Goal: Contribute content: Add original content to the website for others to see

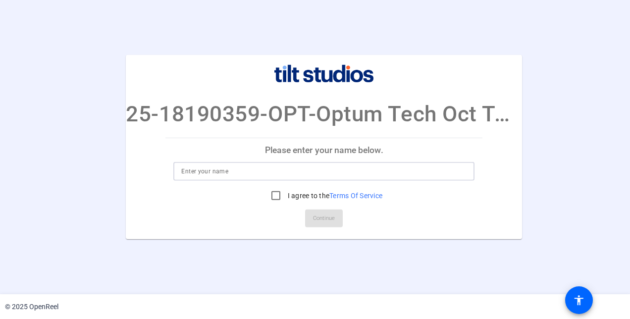
click at [260, 173] on input at bounding box center [323, 171] width 285 height 12
type input "H"
type input "Hemanta Kumar Hazarika"
click at [276, 195] on input "I agree to the Terms Of Service" at bounding box center [276, 196] width 20 height 20
checkbox input "true"
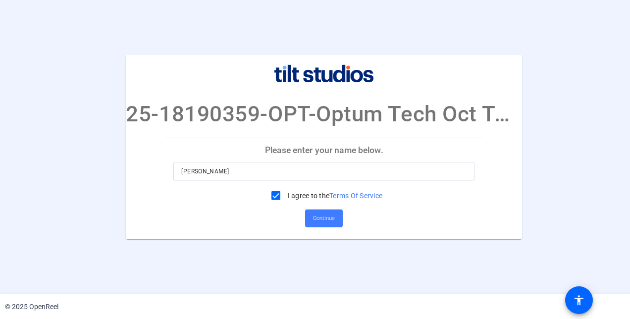
click at [331, 217] on span "Continue" at bounding box center [324, 218] width 22 height 15
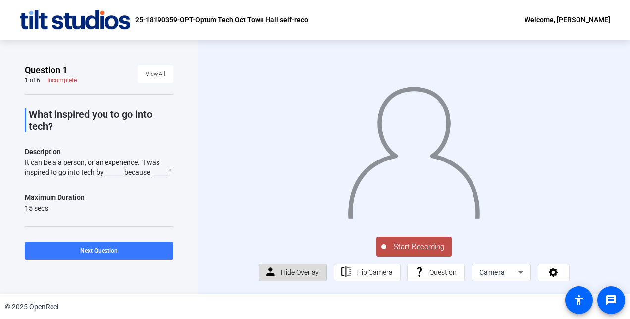
click at [307, 269] on span "Hide Overlay" at bounding box center [300, 272] width 38 height 19
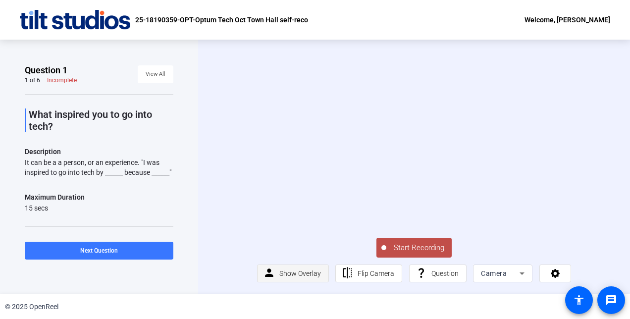
click at [307, 269] on span "Show Overlay" at bounding box center [300, 273] width 42 height 19
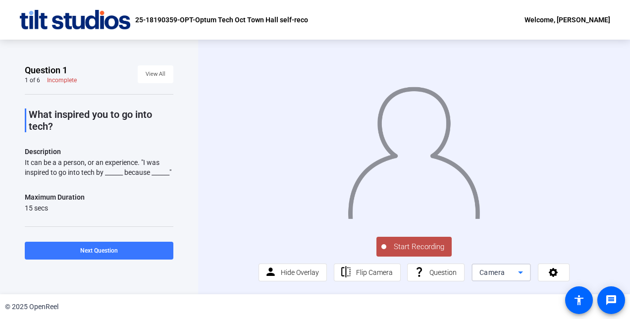
click at [518, 273] on icon at bounding box center [520, 272] width 5 height 2
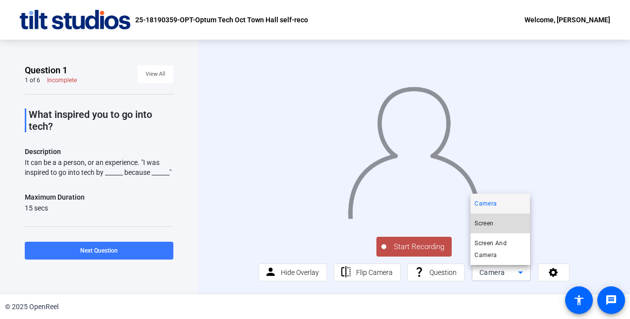
click at [490, 224] on span "Screen" at bounding box center [483, 223] width 19 height 12
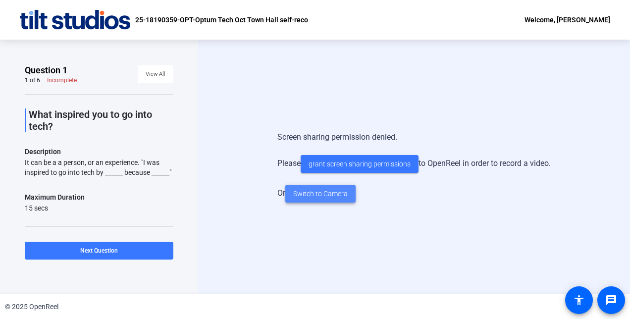
click at [317, 192] on span "Switch to Camera" at bounding box center [320, 194] width 54 height 10
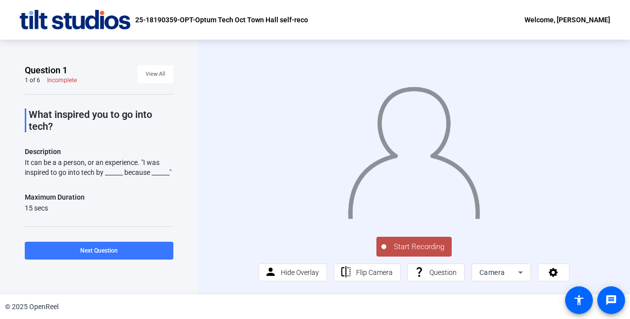
click at [427, 250] on span "Start Recording" at bounding box center [418, 246] width 65 height 11
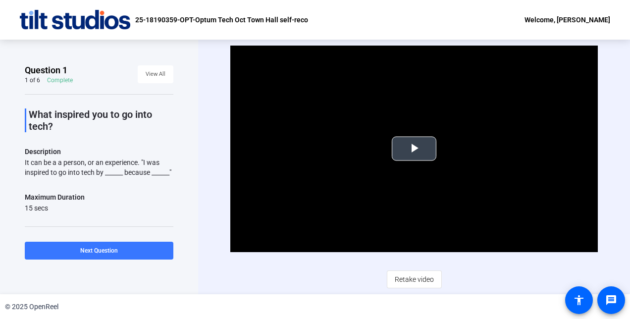
click at [414, 148] on span "Video Player" at bounding box center [414, 148] width 0 height 0
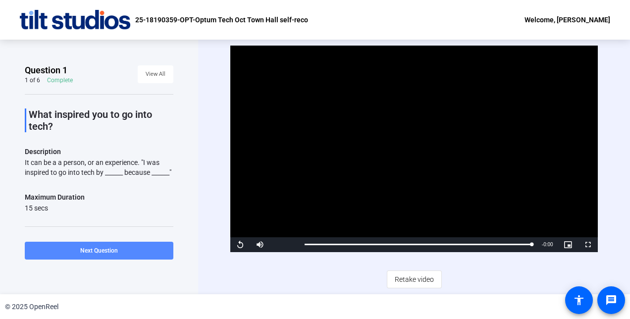
click at [103, 248] on span "Next Question" at bounding box center [99, 250] width 38 height 7
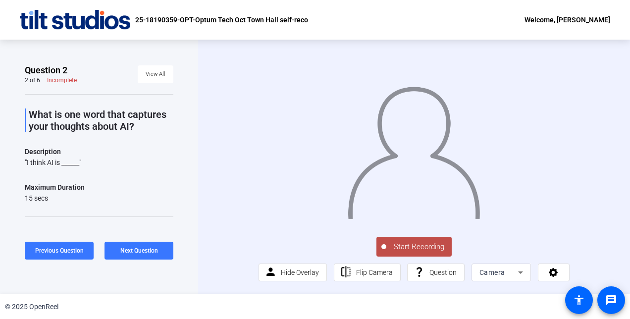
click at [412, 245] on span "Start Recording" at bounding box center [418, 246] width 65 height 11
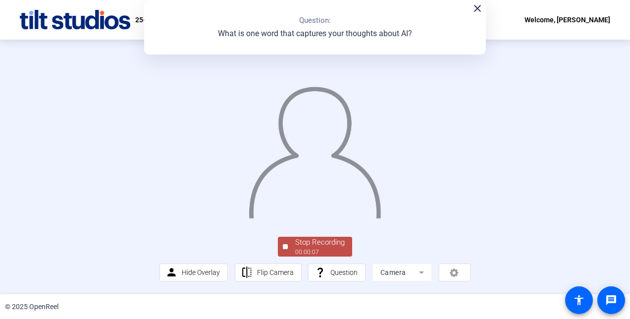
click at [319, 247] on div "Stop Recording" at bounding box center [319, 242] width 49 height 11
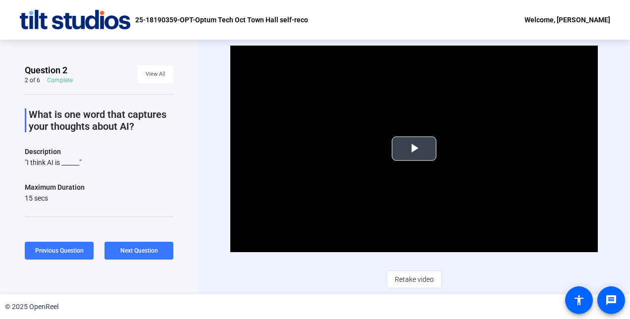
click at [414, 148] on span "Video Player" at bounding box center [414, 148] width 0 height 0
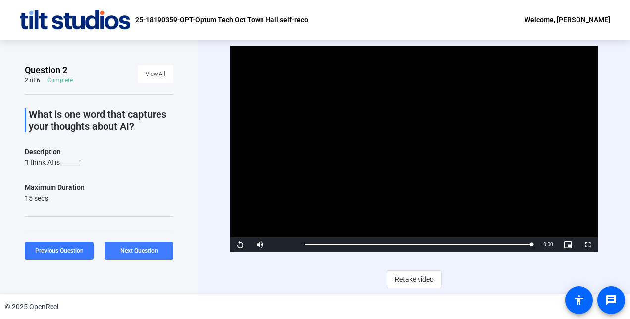
click at [148, 250] on span "Next Question" at bounding box center [139, 250] width 38 height 7
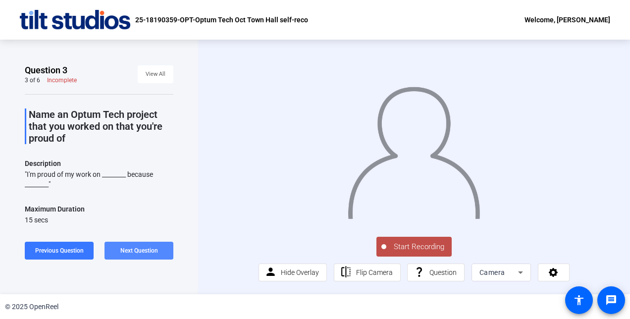
click at [145, 247] on span "Next Question" at bounding box center [139, 250] width 38 height 7
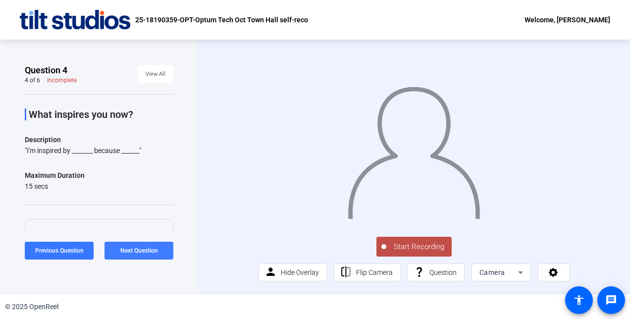
click at [147, 248] on span "Next Question" at bounding box center [139, 250] width 38 height 7
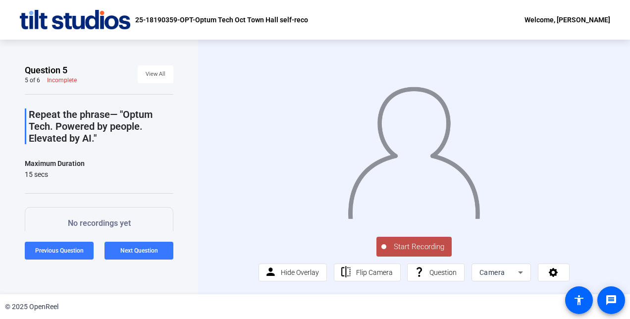
click at [425, 246] on span "Start Recording" at bounding box center [418, 246] width 65 height 11
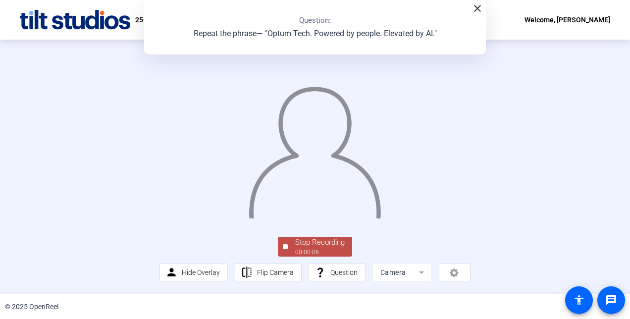
click at [312, 245] on div "Stop Recording" at bounding box center [319, 242] width 49 height 11
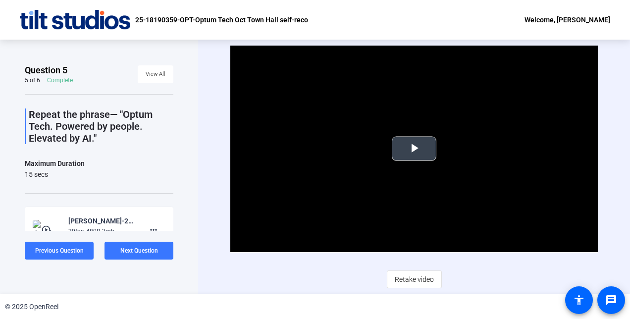
click at [414, 148] on span "Video Player" at bounding box center [414, 148] width 0 height 0
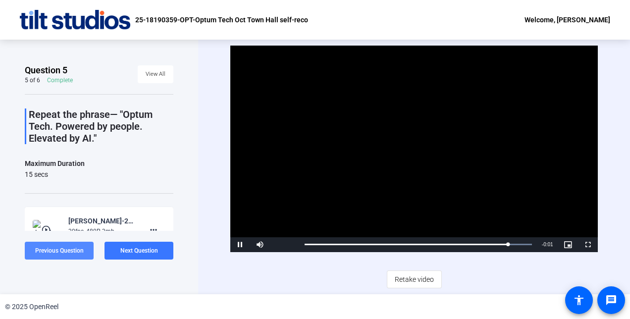
click at [50, 250] on span "Previous Question" at bounding box center [59, 250] width 49 height 7
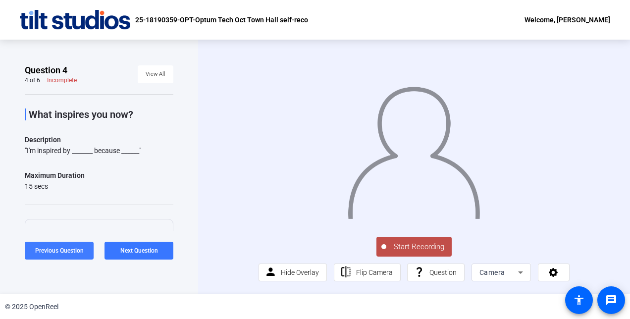
click at [58, 253] on span "Previous Question" at bounding box center [59, 250] width 49 height 7
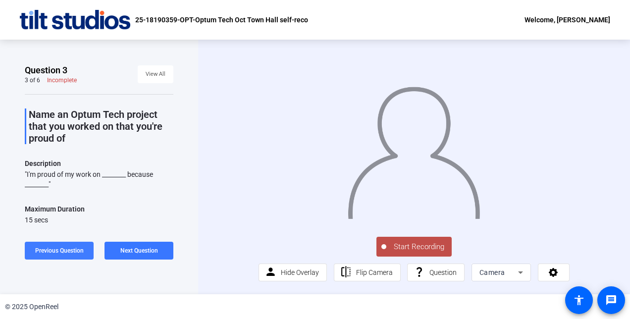
click at [70, 250] on span "Previous Question" at bounding box center [59, 250] width 49 height 7
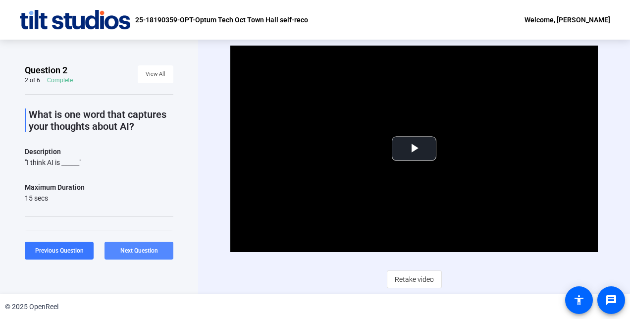
click at [144, 248] on span "Next Question" at bounding box center [139, 250] width 38 height 7
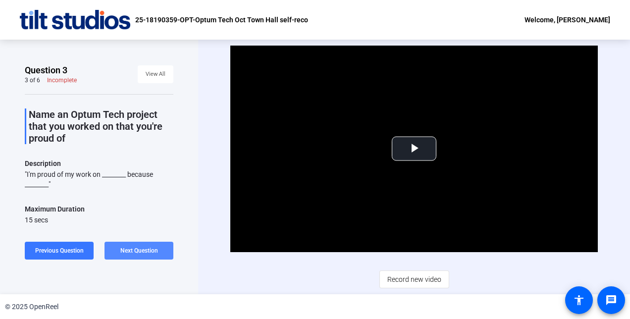
click at [144, 248] on span "Next Question" at bounding box center [139, 250] width 38 height 7
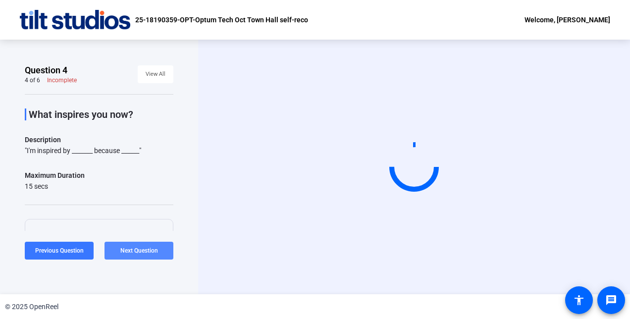
click at [144, 248] on span "Next Question" at bounding box center [139, 250] width 38 height 7
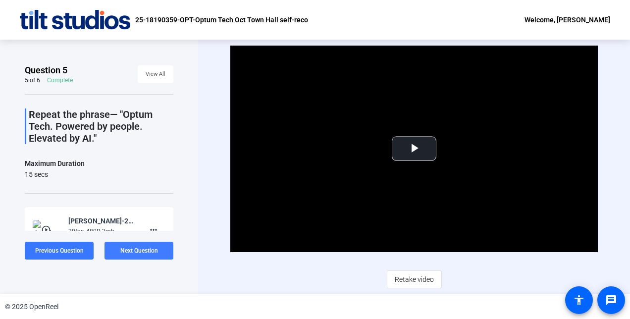
click at [144, 248] on span "Next Question" at bounding box center [139, 250] width 38 height 7
